Goal: Use online tool/utility: Utilize a website feature to perform a specific function

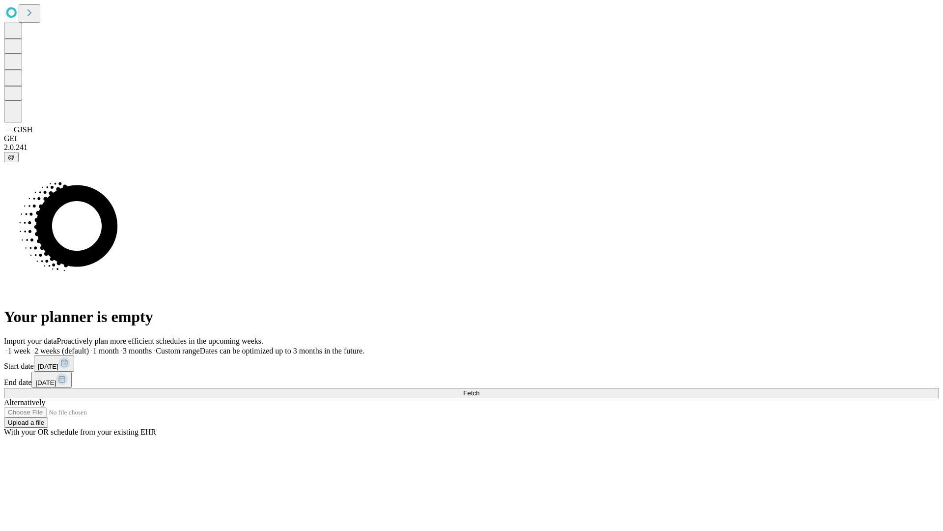
click at [480, 389] on span "Fetch" at bounding box center [471, 392] width 16 height 7
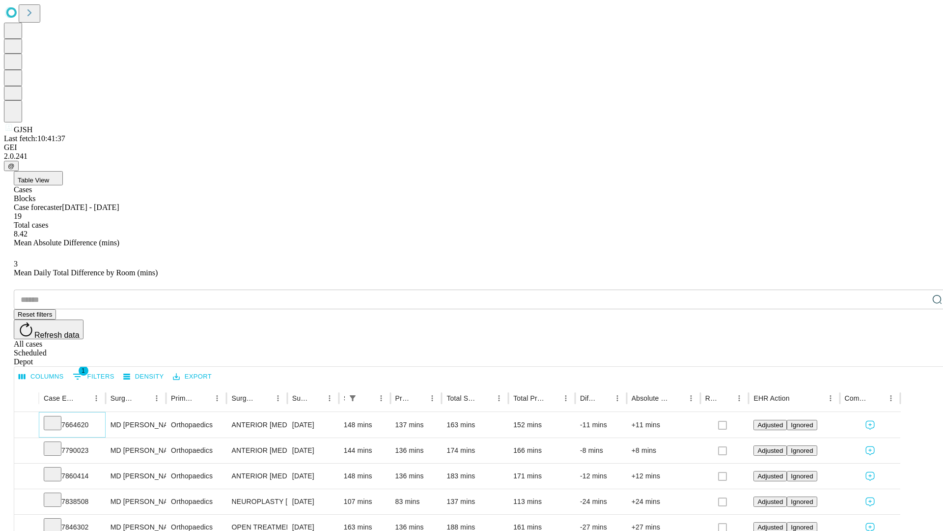
click at [57, 417] on icon at bounding box center [53, 422] width 10 height 10
